Goal: Information Seeking & Learning: Learn about a topic

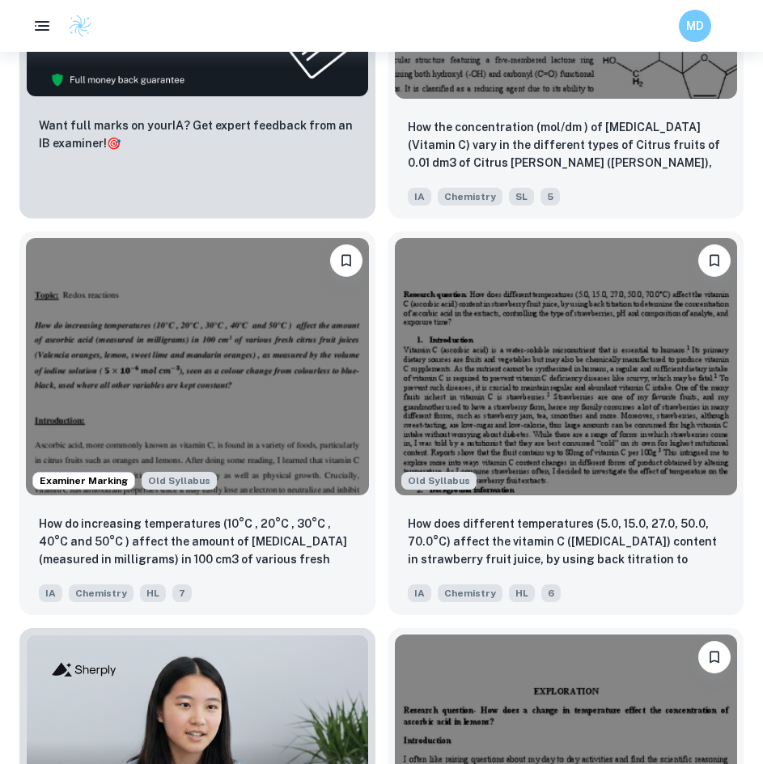
scroll to position [4370, 0]
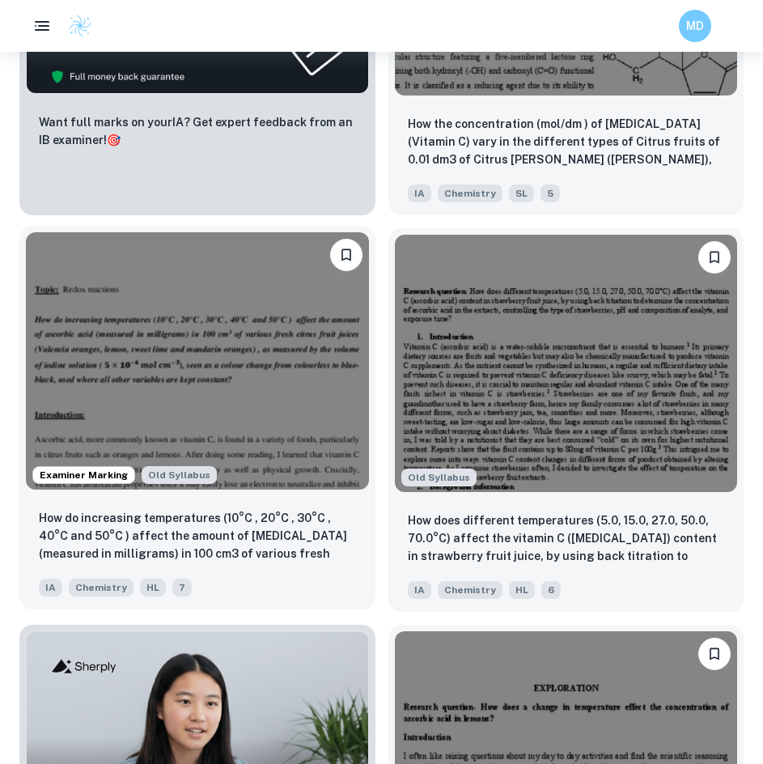
click at [164, 381] on img at bounding box center [197, 360] width 343 height 257
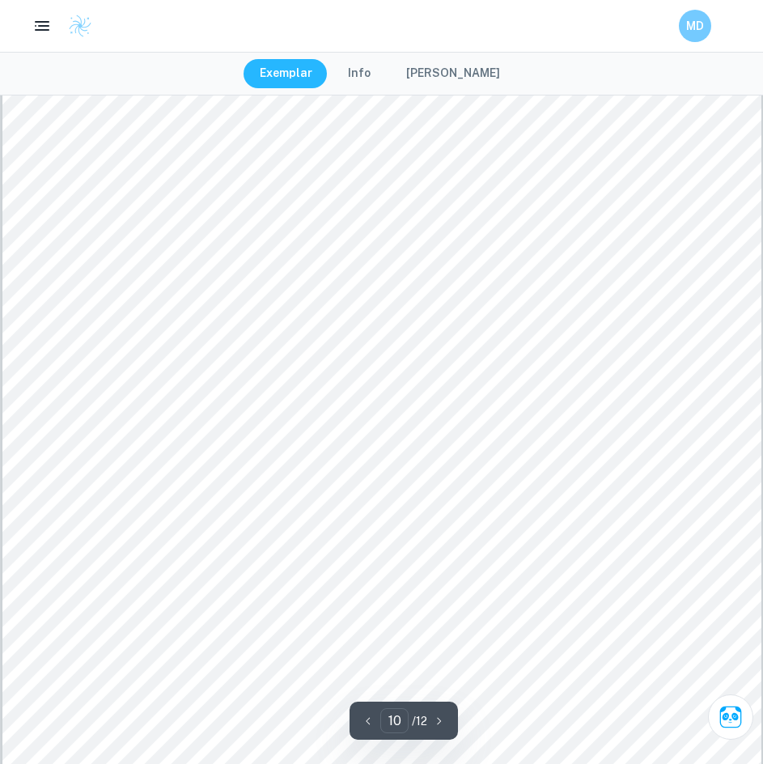
scroll to position [10278, 0]
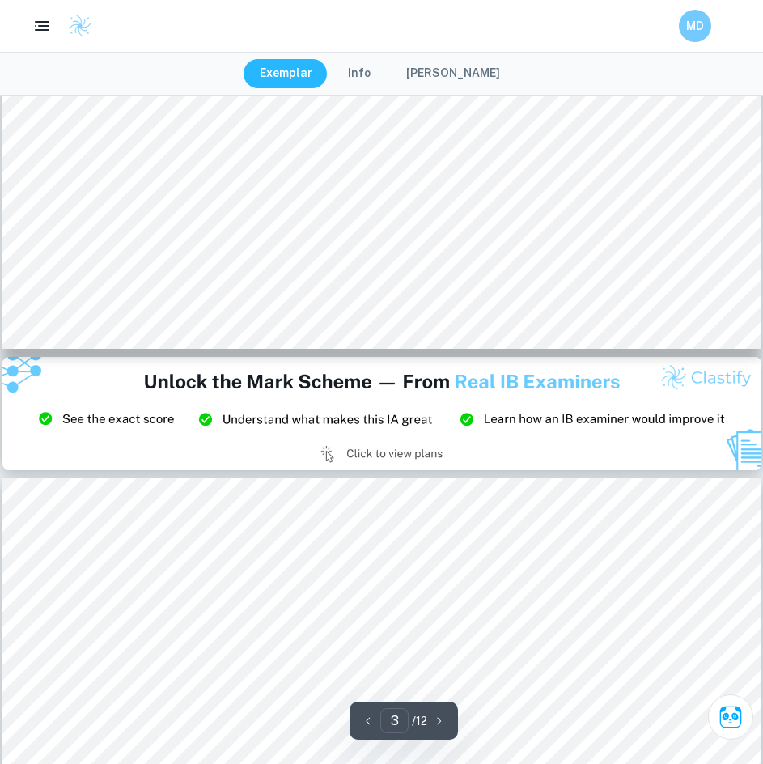
type input "2"
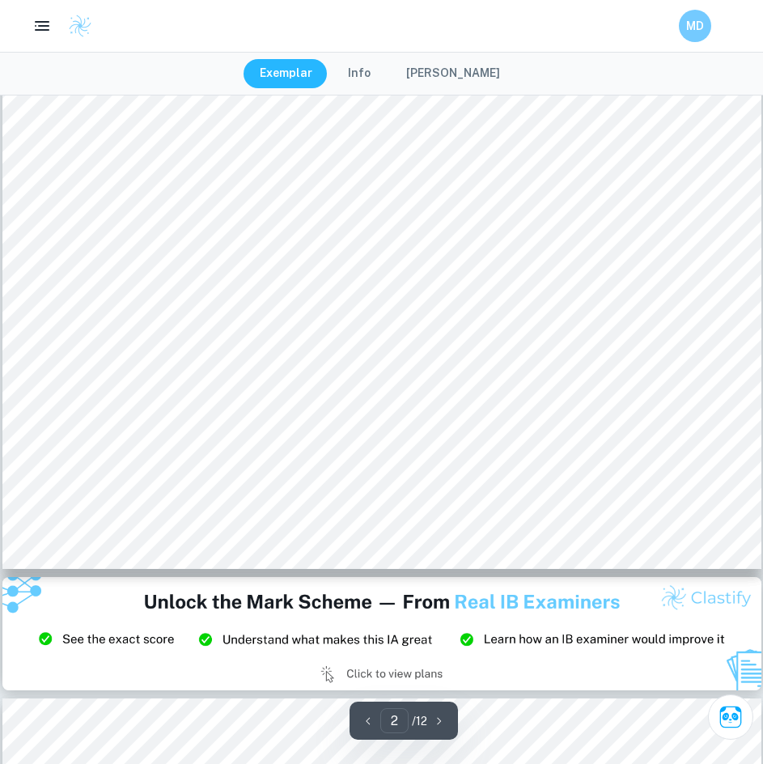
scroll to position [1861, 0]
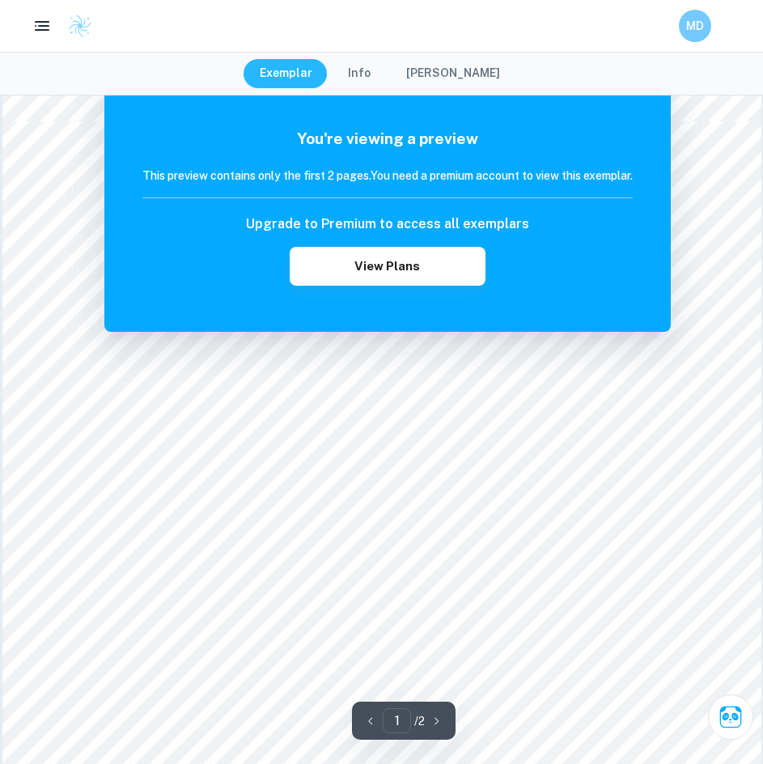
scroll to position [1052, 0]
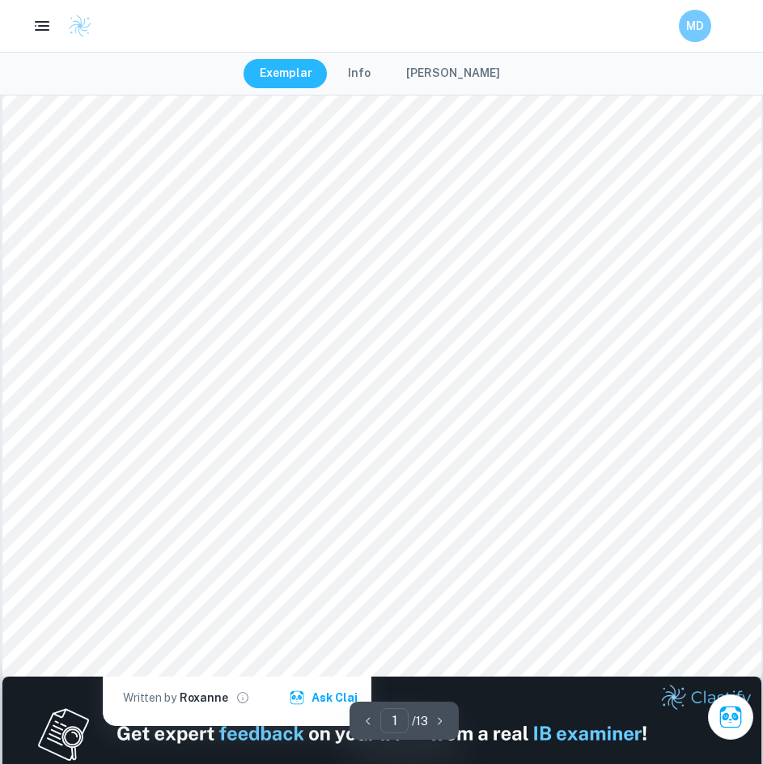
scroll to position [486, 0]
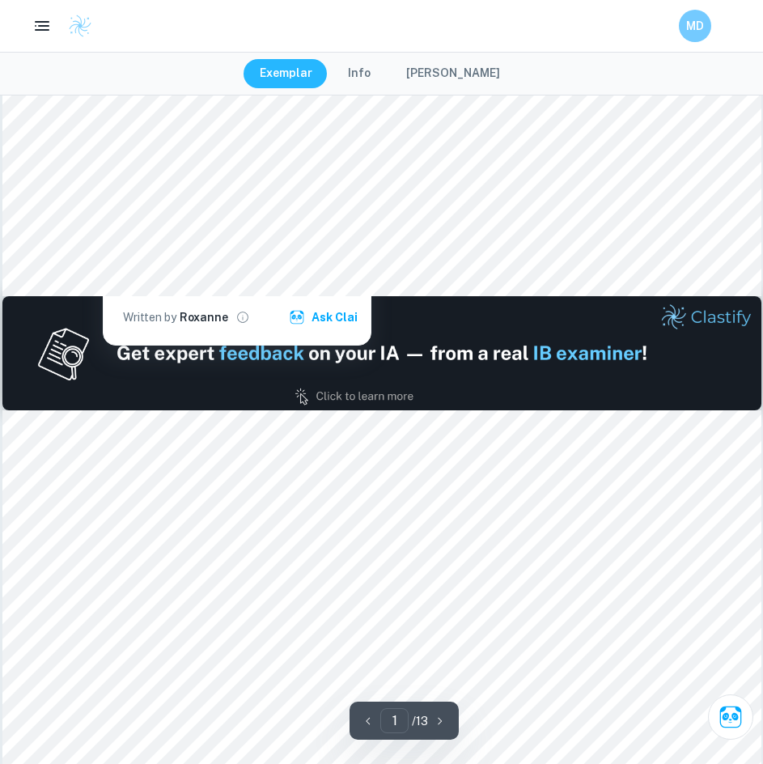
type input "2"
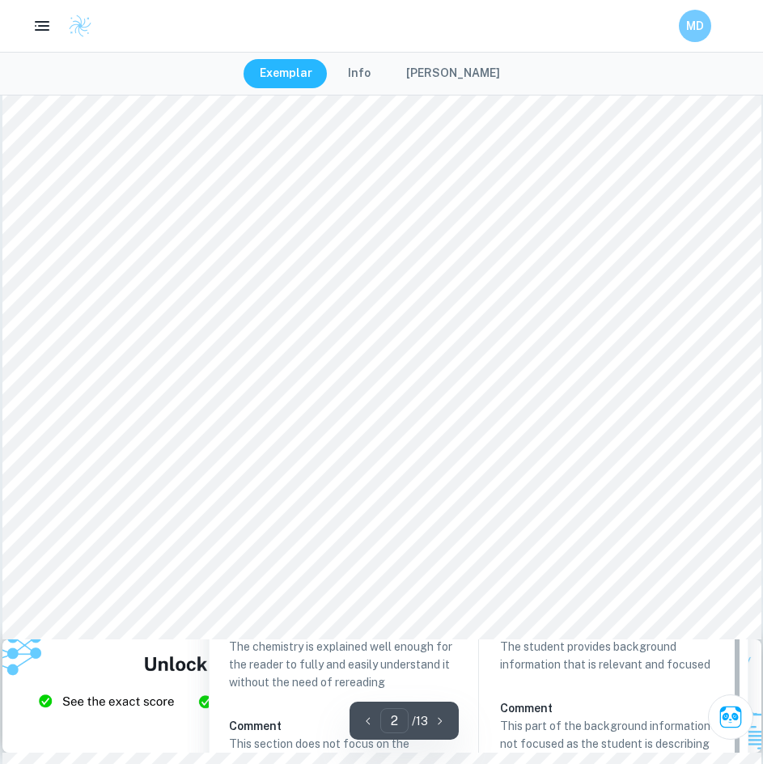
scroll to position [1699, 0]
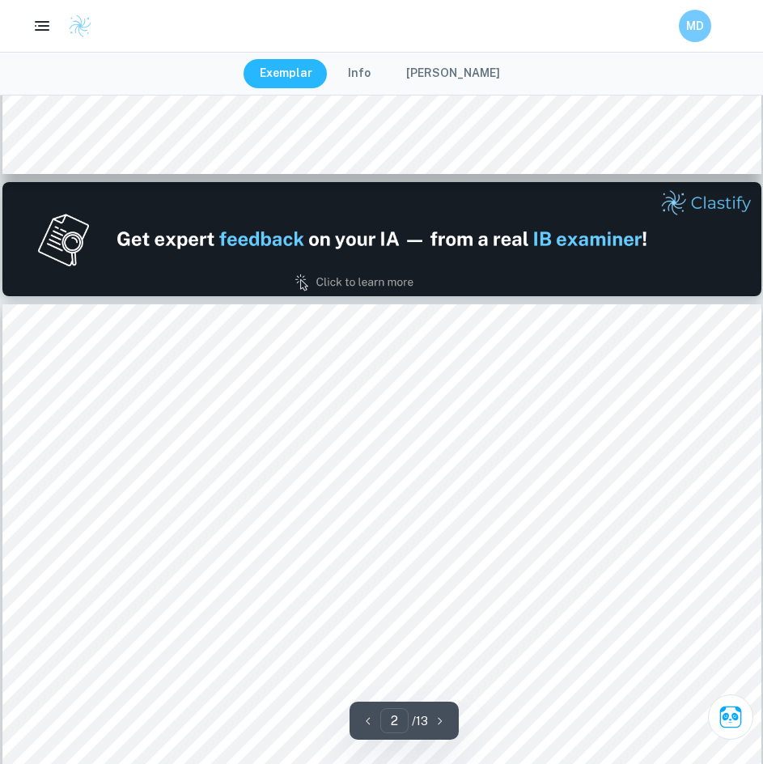
scroll to position [1052, 0]
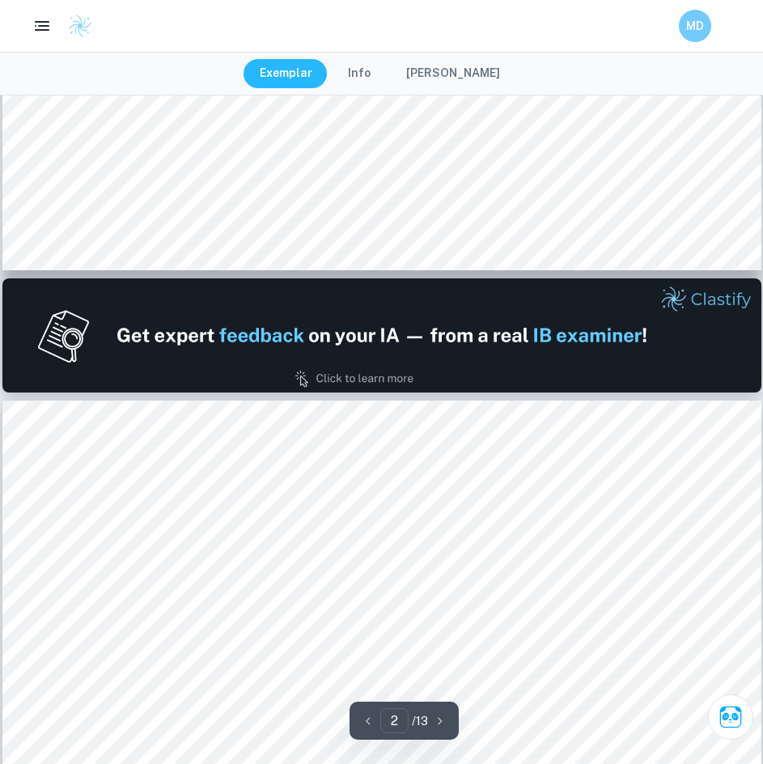
type input "1"
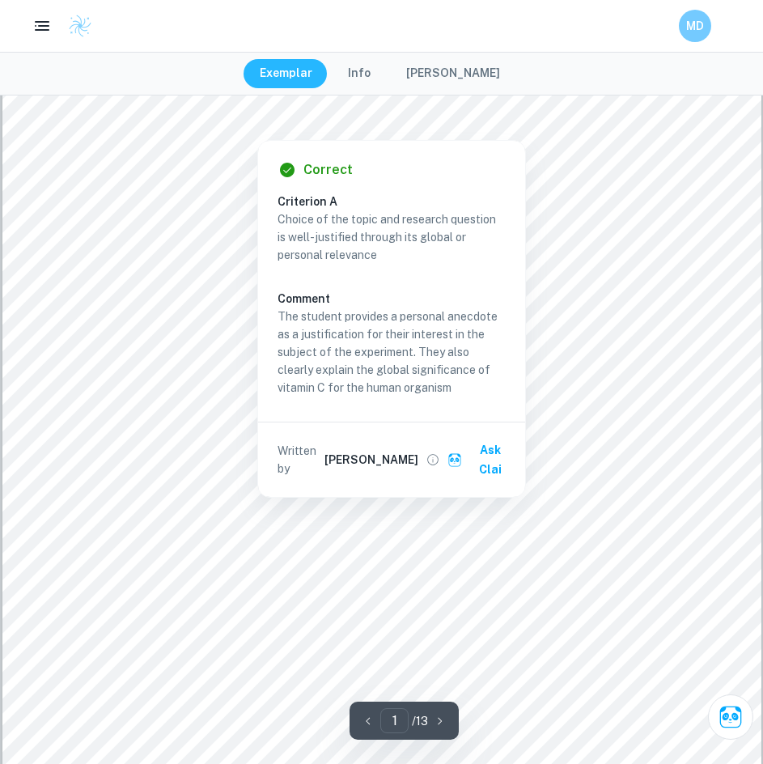
scroll to position [162, 0]
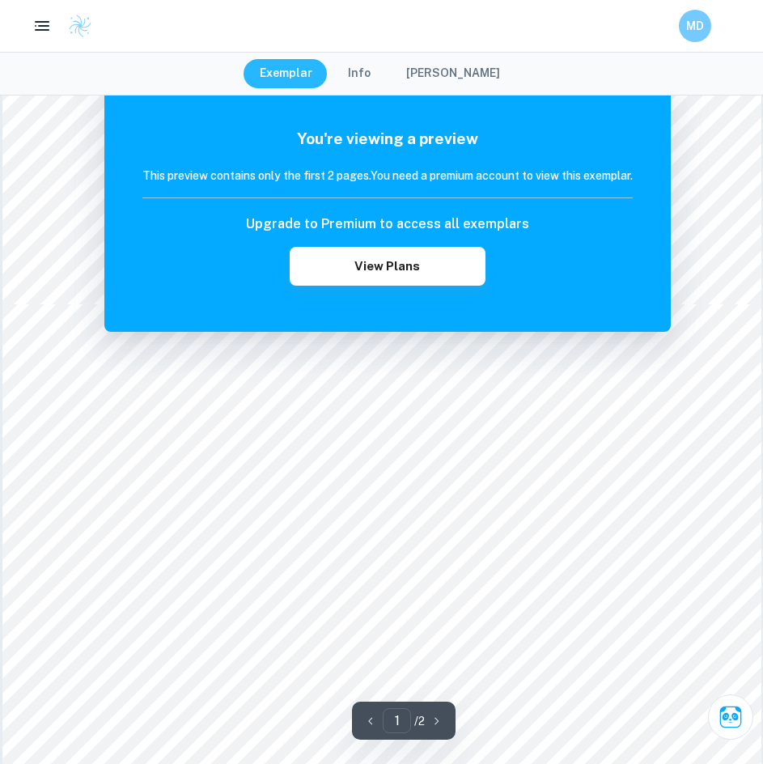
scroll to position [890, 0]
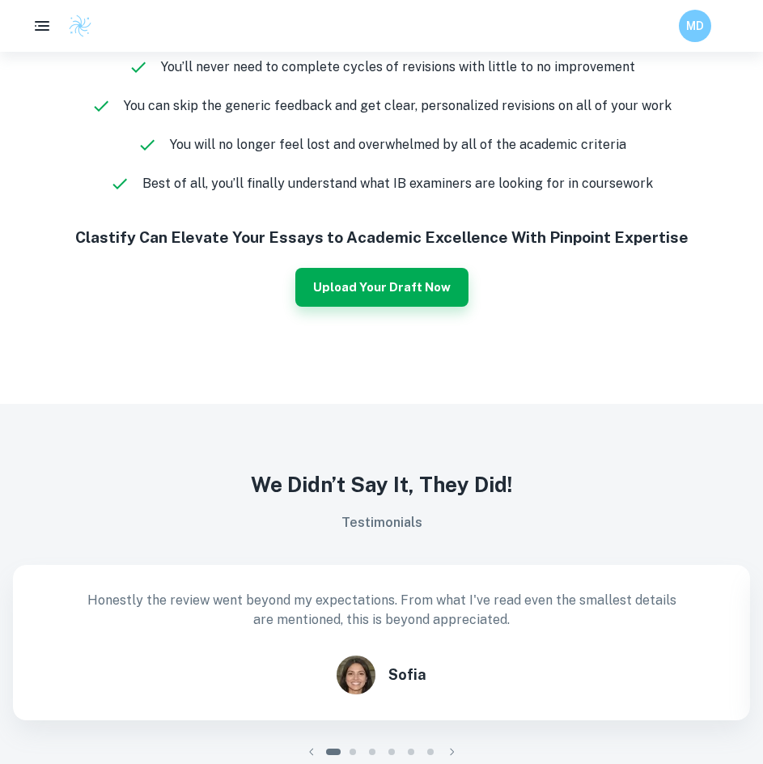
scroll to position [1780, 0]
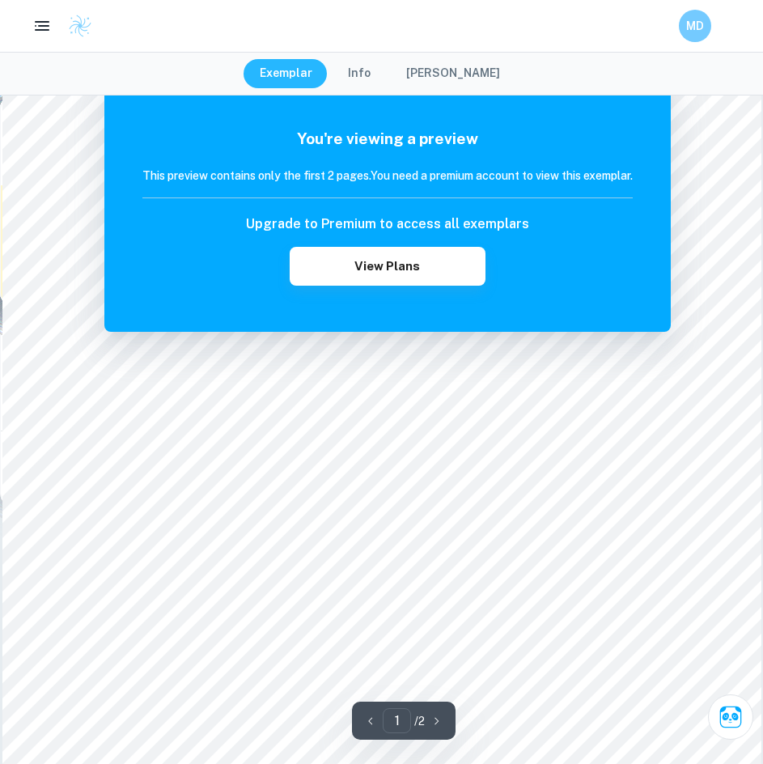
scroll to position [324, 0]
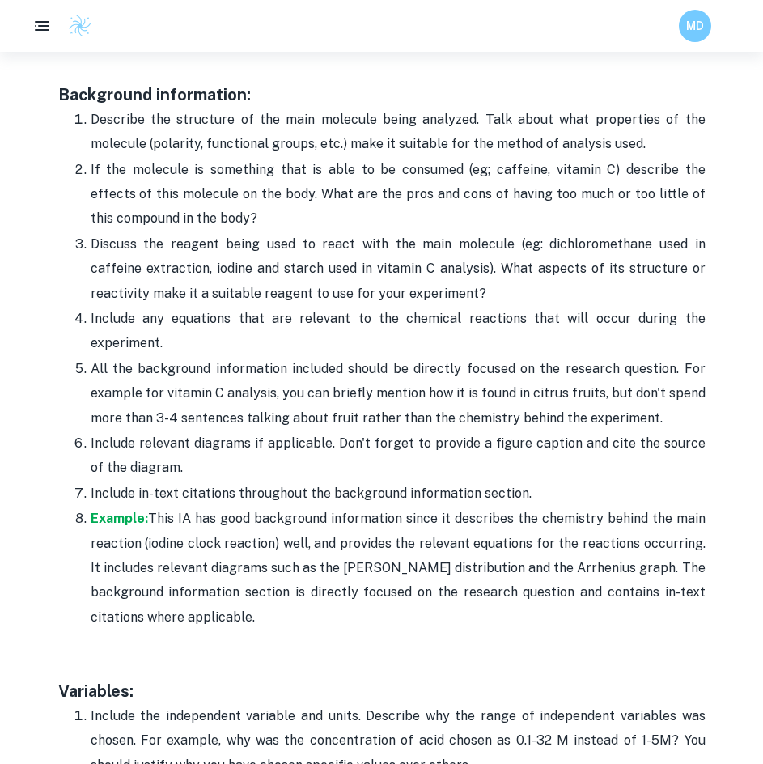
scroll to position [2104, 0]
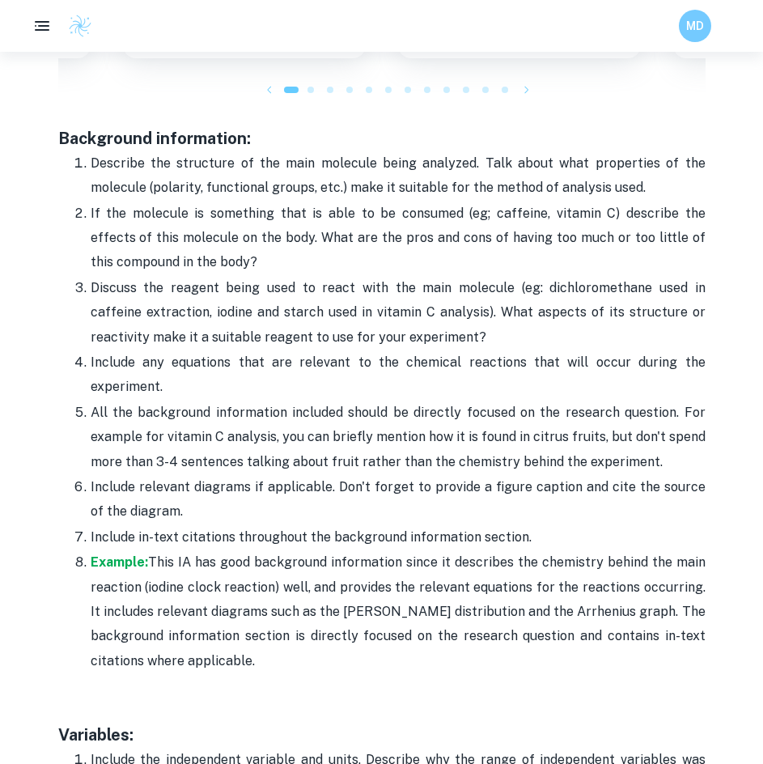
drag, startPoint x: 74, startPoint y: 159, endPoint x: 286, endPoint y: 668, distance: 550.4
click at [286, 672] on ol "Describe the structure of the main molecule being analyzed. Talk about what pro…" at bounding box center [381, 412] width 647 height 523
drag, startPoint x: 244, startPoint y: 596, endPoint x: 265, endPoint y: 592, distance: 22.2
click at [244, 596] on p "Example: This IA has good background information since it describes the chemist…" at bounding box center [398, 611] width 615 height 123
click at [555, 556] on p "Example: This IA has good background information since it describes the chemist…" at bounding box center [398, 611] width 615 height 123
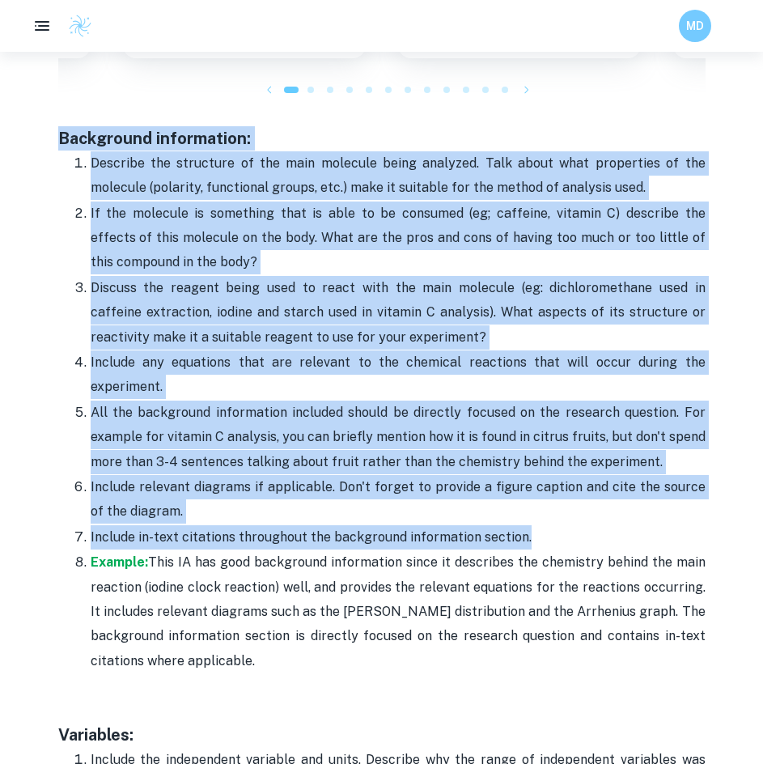
drag, startPoint x: 531, startPoint y: 534, endPoint x: 59, endPoint y: 138, distance: 615.8
copy div "Background information: Describe the structure of the main molecule being analy…"
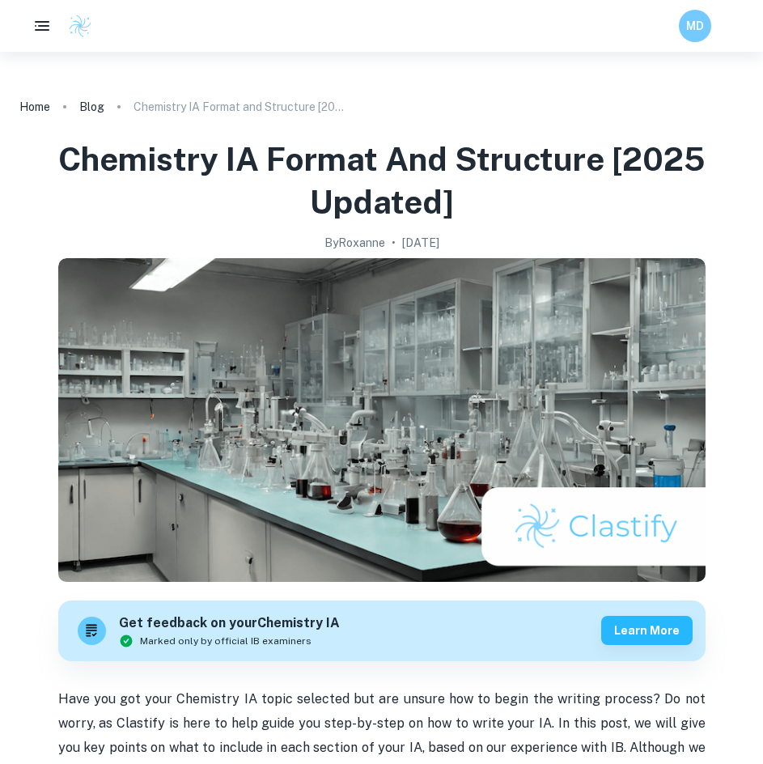
scroll to position [2104, 0]
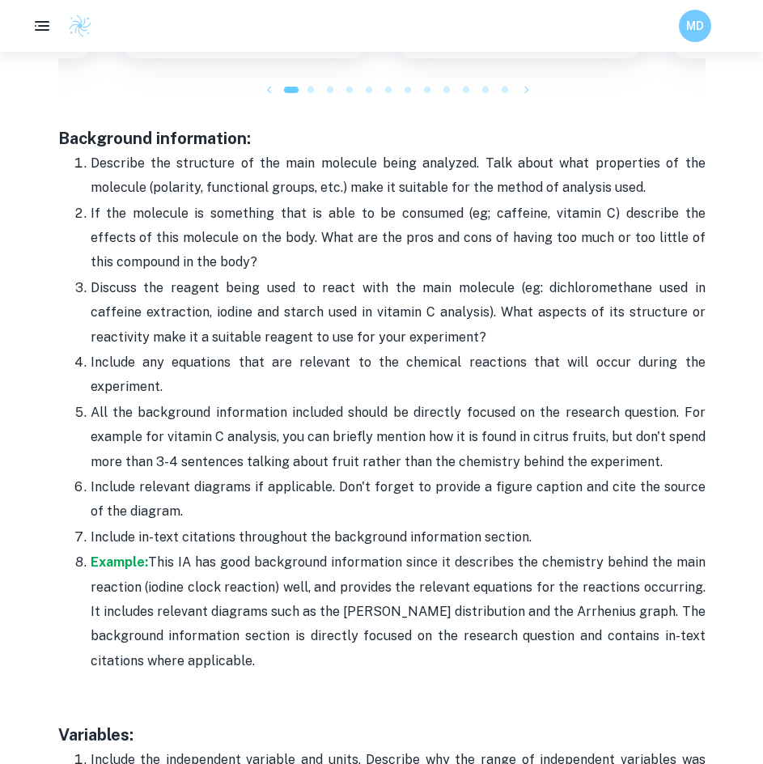
drag, startPoint x: 0, startPoint y: 0, endPoint x: 245, endPoint y: 121, distance: 273.3
click at [245, 121] on p at bounding box center [381, 114] width 647 height 24
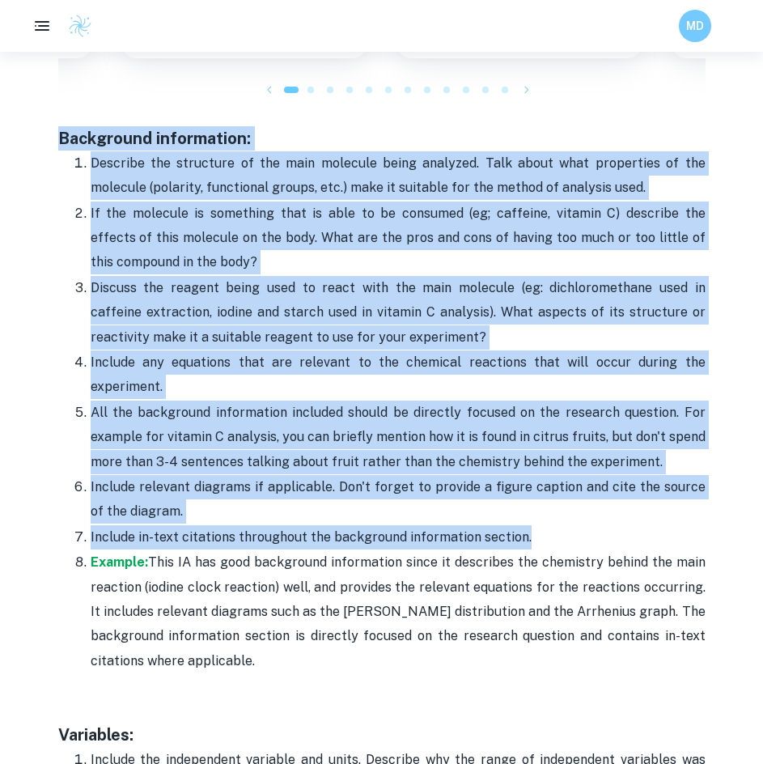
drag, startPoint x: 45, startPoint y: 136, endPoint x: 550, endPoint y: 539, distance: 646.1
copy div "Loremipsum dolorsitame: Consecte adi elitseddo ei tem inci utlabore etdol magna…"
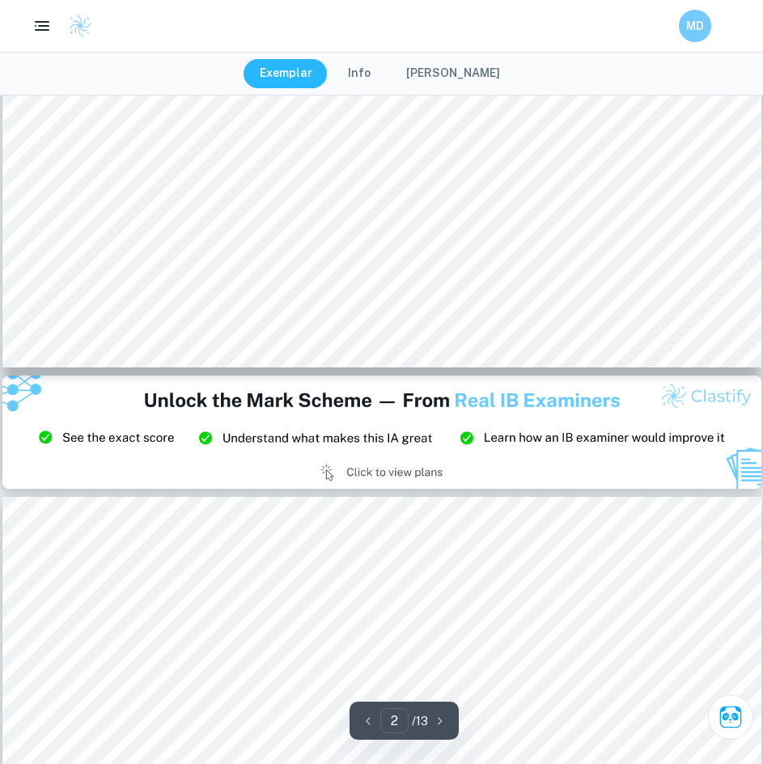
scroll to position [2023, 0]
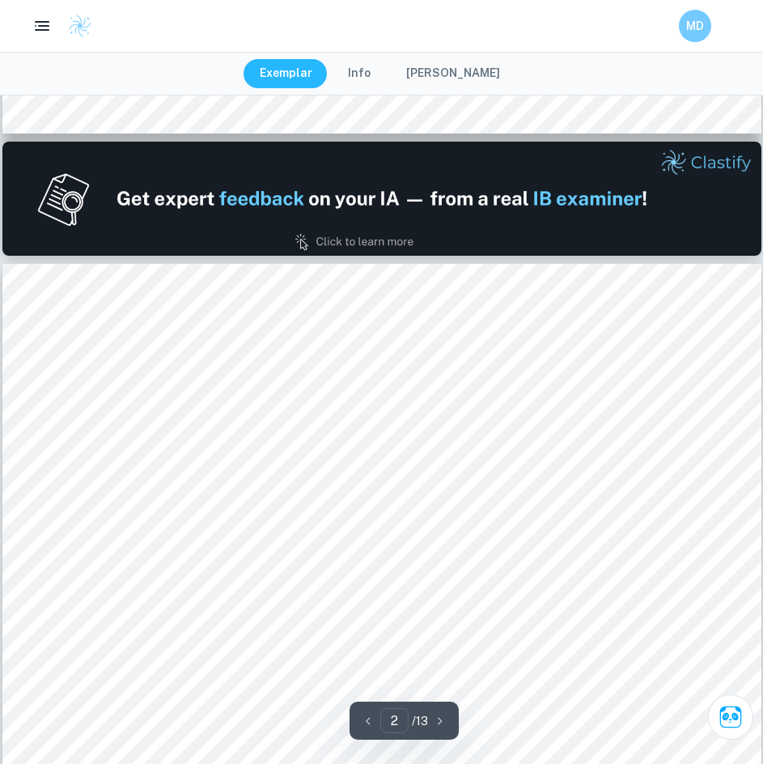
scroll to position [1052, 0]
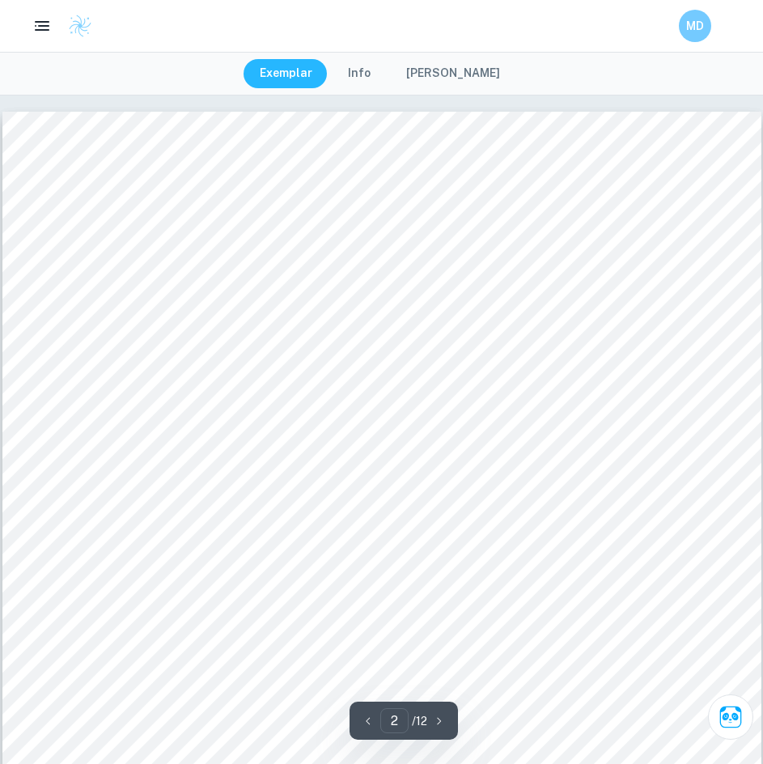
scroll to position [1861, 0]
